Goal: Task Accomplishment & Management: Manage account settings

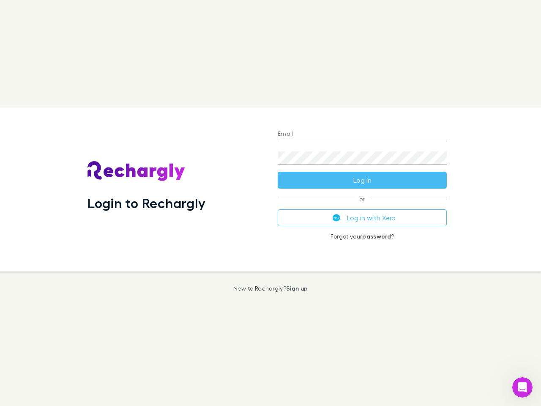
click at [271, 203] on div "Login to Rechargly" at bounding box center [176, 189] width 190 height 164
click at [363, 135] on input "Email" at bounding box center [362, 135] width 169 height 14
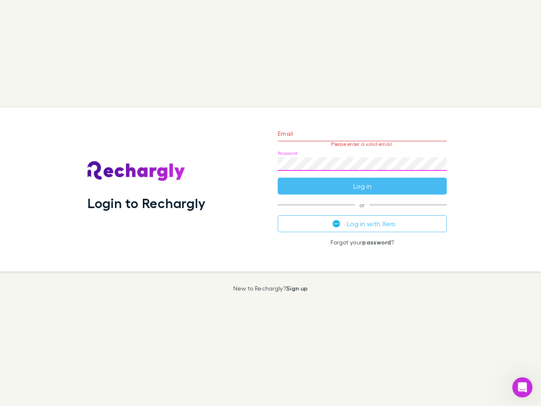
click at [363, 180] on form "Email Please enter a valid email. Password Log in" at bounding box center [362, 158] width 169 height 74
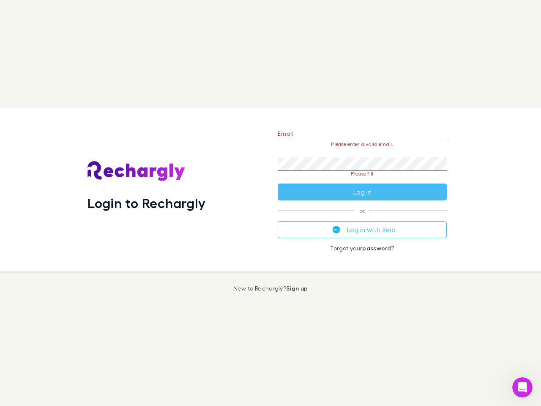
click at [363, 218] on div "Email Please enter a valid email. Password Please fill Log in or Log in with Xe…" at bounding box center [362, 189] width 183 height 164
click at [523, 387] on icon "Open Intercom Messenger" at bounding box center [523, 388] width 14 height 14
